Goal: Download file/media

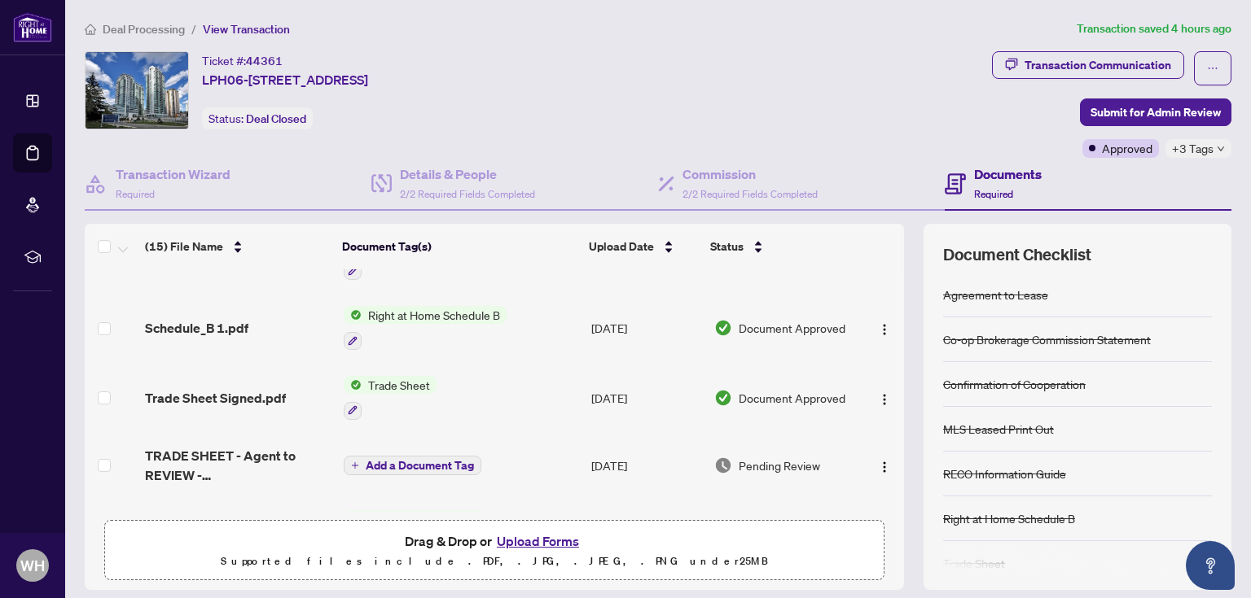
scroll to position [261, 0]
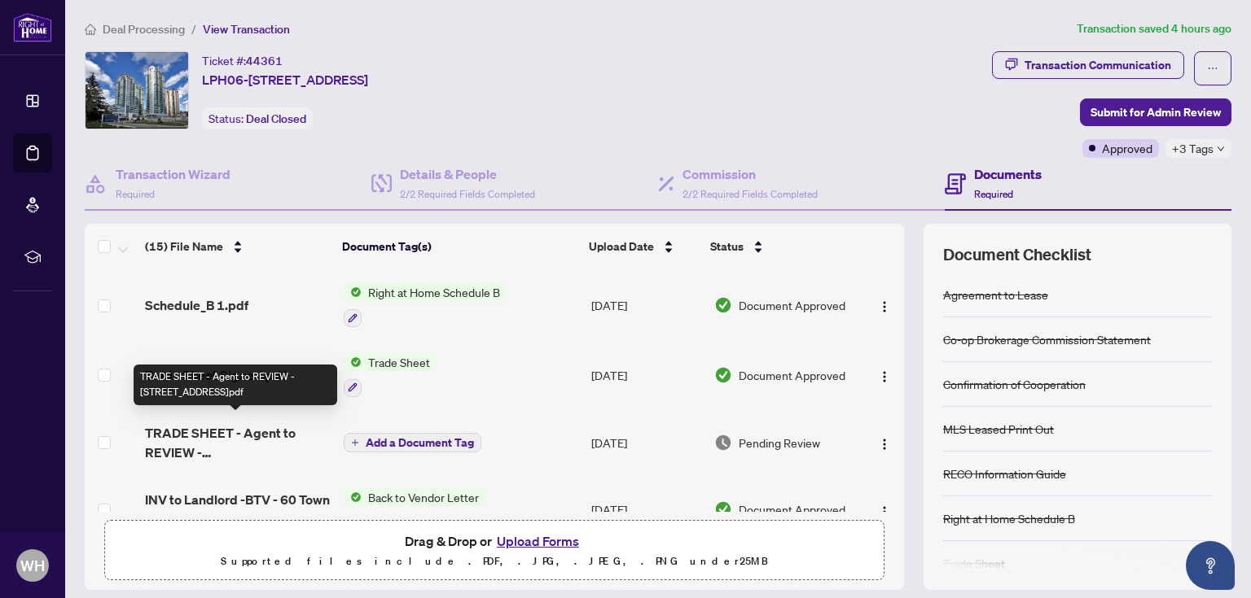
click at [239, 431] on span "TRADE SHEET - Agent to REVIEW - [STREET_ADDRESS]pdf" at bounding box center [237, 442] width 185 height 39
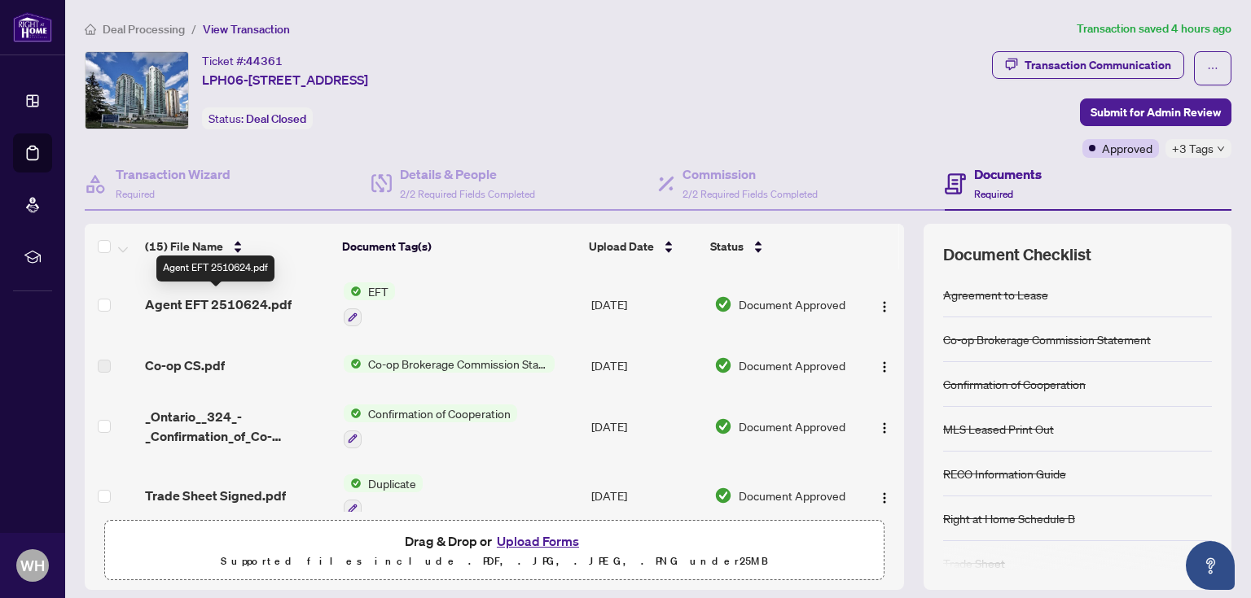
click at [255, 303] on span "Agent EFT 2510624.pdf" at bounding box center [218, 305] width 147 height 20
